Goal: Navigation & Orientation: Find specific page/section

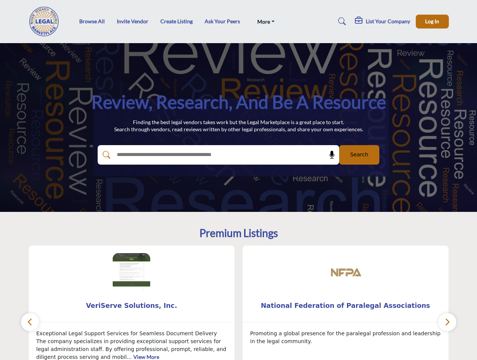
click at [264, 21] on link "More" at bounding box center [266, 21] width 28 height 11
click at [432, 21] on span "Log In" at bounding box center [432, 21] width 14 height 6
click at [329, 155] on icon at bounding box center [332, 155] width 8 height 8
click at [238, 303] on div "National Federation of Paralegal Associations 0 0 Follow Following" at bounding box center [345, 318] width 214 height 147
type input "**********"
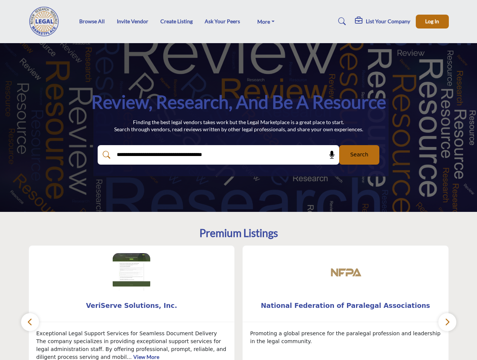
click at [132, 306] on span "VeriServe Solutions, Inc." at bounding box center [131, 306] width 183 height 10
click at [345, 306] on span "National Federation of Paralegal Associations" at bounding box center [345, 306] width 183 height 10
click at [30, 322] on icon "button" at bounding box center [30, 321] width 6 height 9
click at [447, 322] on icon "button" at bounding box center [447, 321] width 6 height 9
